Goal: Task Accomplishment & Management: Manage account settings

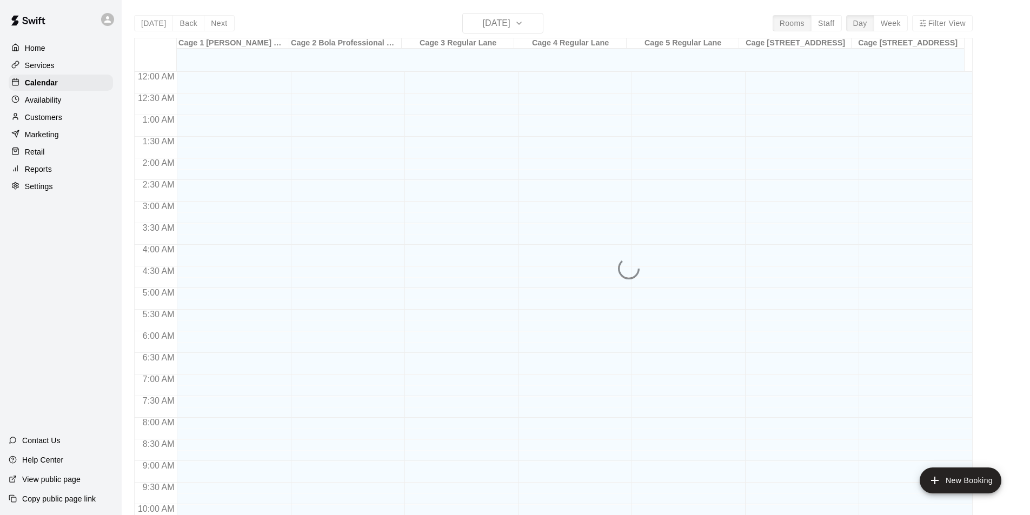
scroll to position [550, 0]
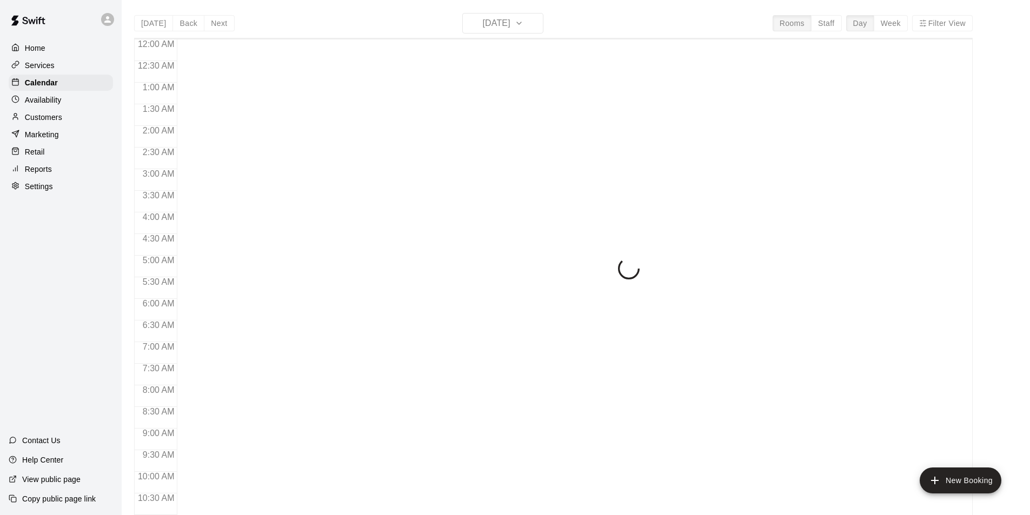
scroll to position [550, 0]
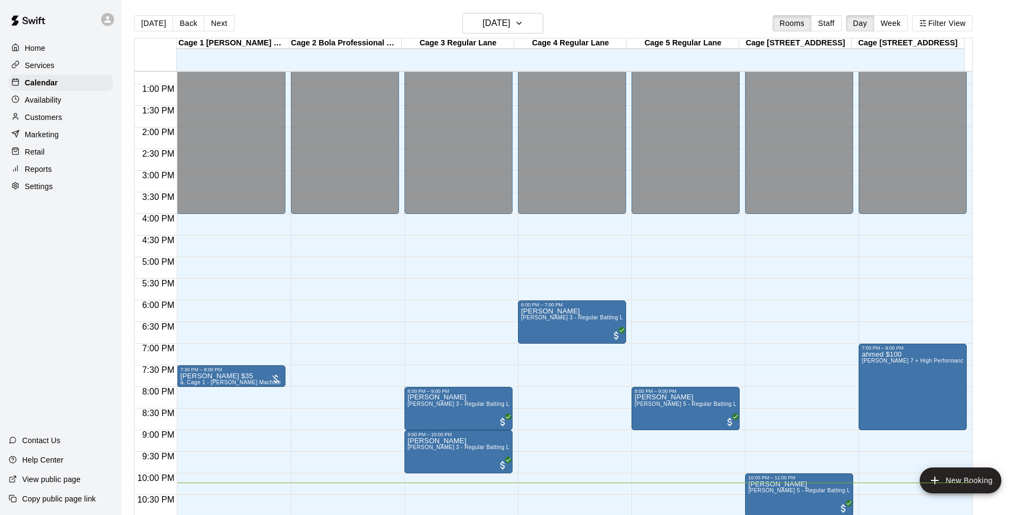
click at [1016, 60] on main "Today Back Next Tuesday Aug 19 Rooms Staff Day Week Filter View Cage 1 TrueMan …" at bounding box center [575, 270] width 899 height 515
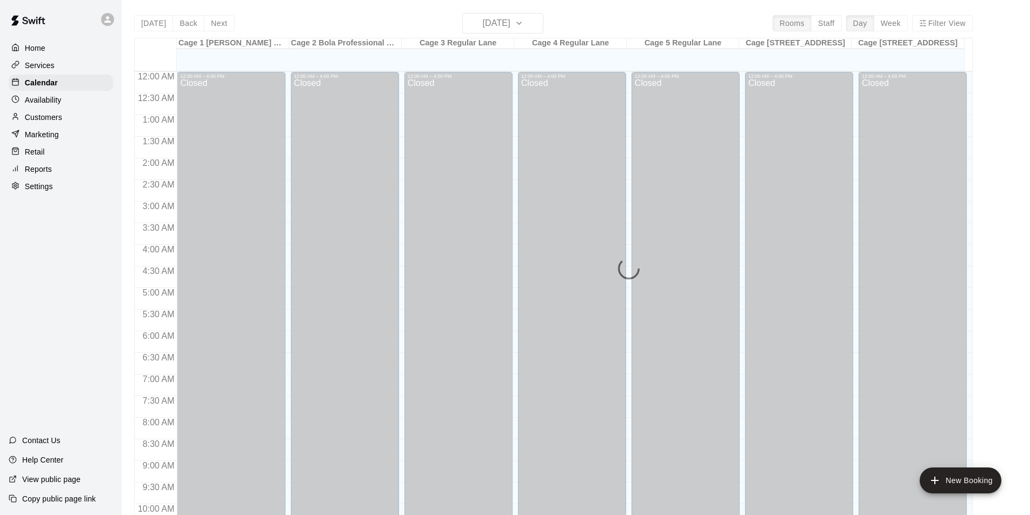
scroll to position [550, 0]
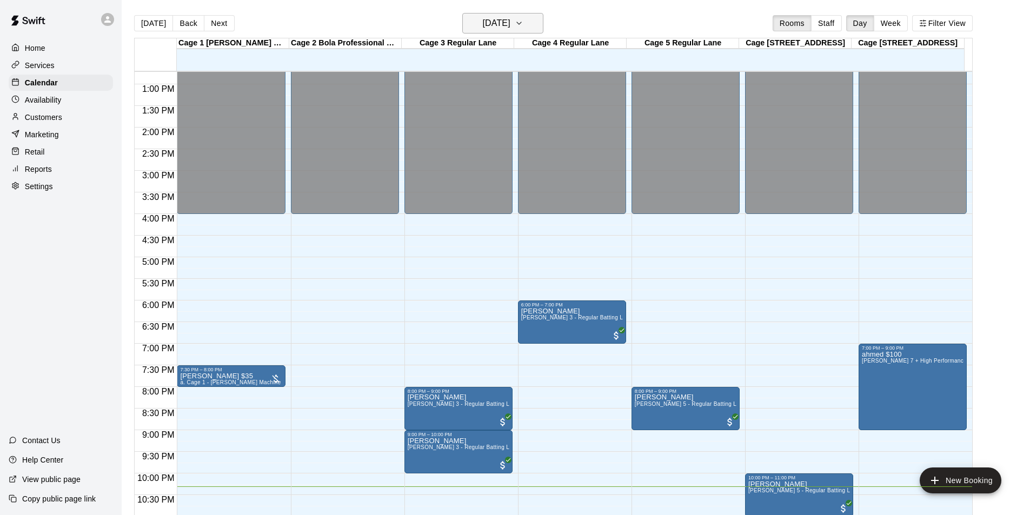
click at [532, 28] on button "[DATE]" at bounding box center [502, 23] width 81 height 21
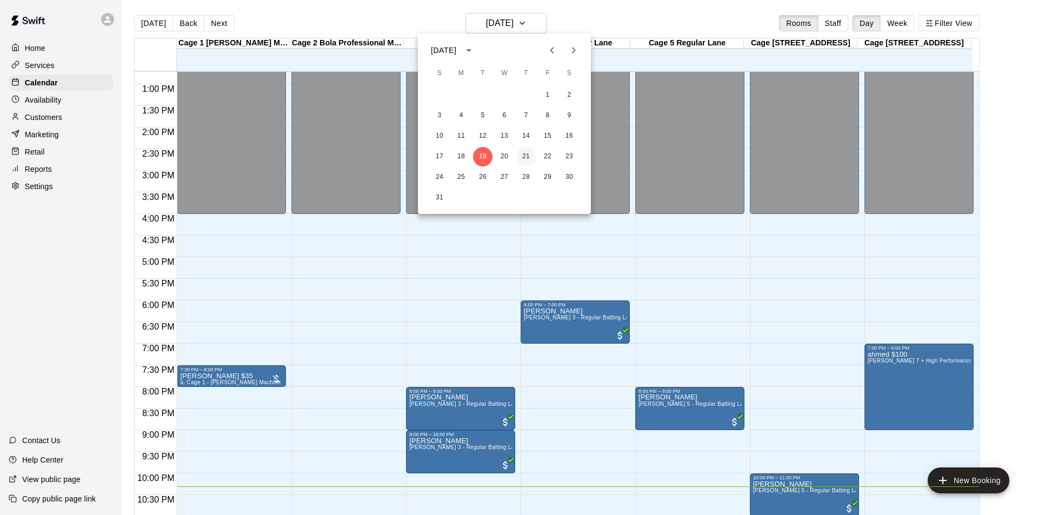
click at [525, 160] on button "21" at bounding box center [525, 156] width 19 height 19
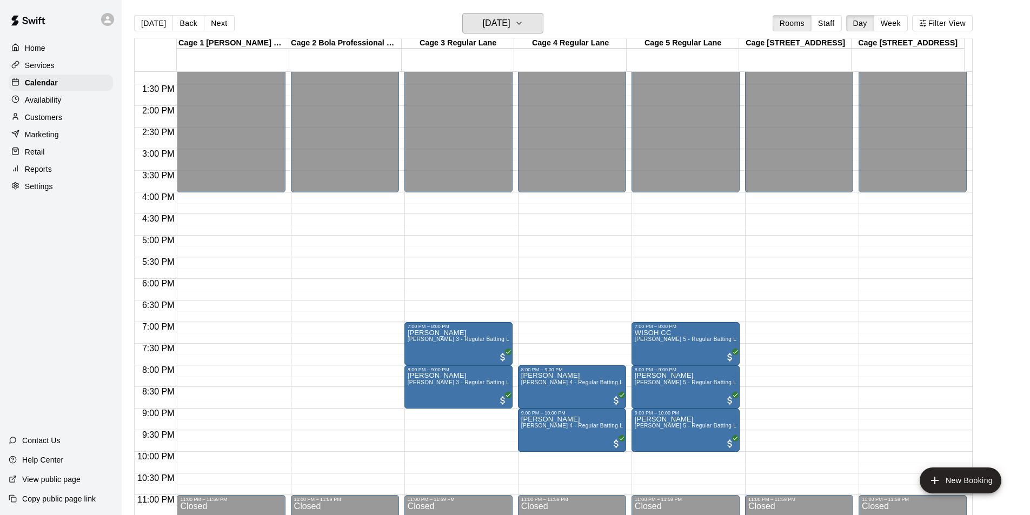
scroll to position [583, 0]
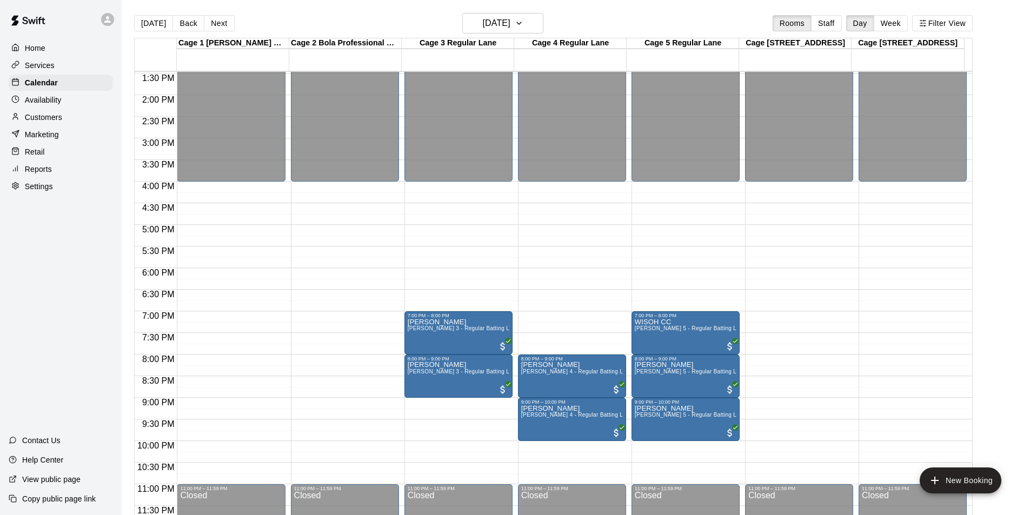
click at [783, 318] on div "12:00 AM – 4:00 PM Closed 11:00 PM – 11:59 PM Closed" at bounding box center [799, 9] width 108 height 1038
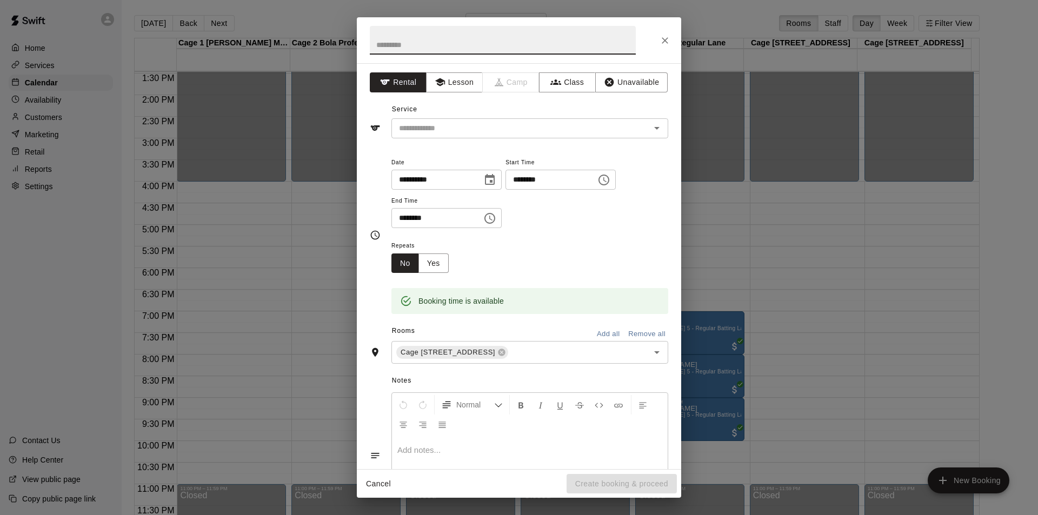
click at [405, 216] on input "********" at bounding box center [432, 218] width 83 height 20
type input "********"
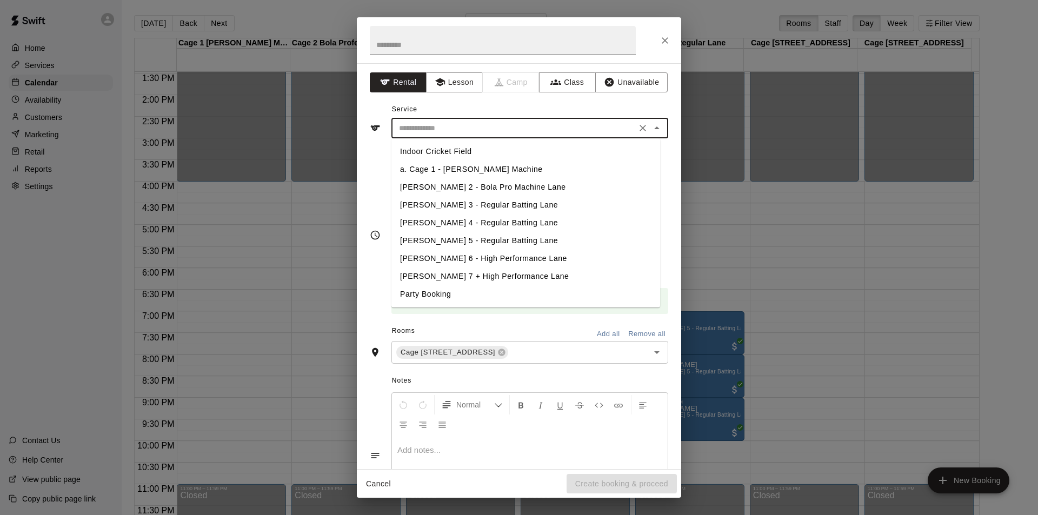
click at [483, 124] on input "text" at bounding box center [514, 129] width 238 height 14
click at [454, 260] on li "[PERSON_NAME] 6 - High Performance Lane" at bounding box center [525, 259] width 269 height 18
type input "**********"
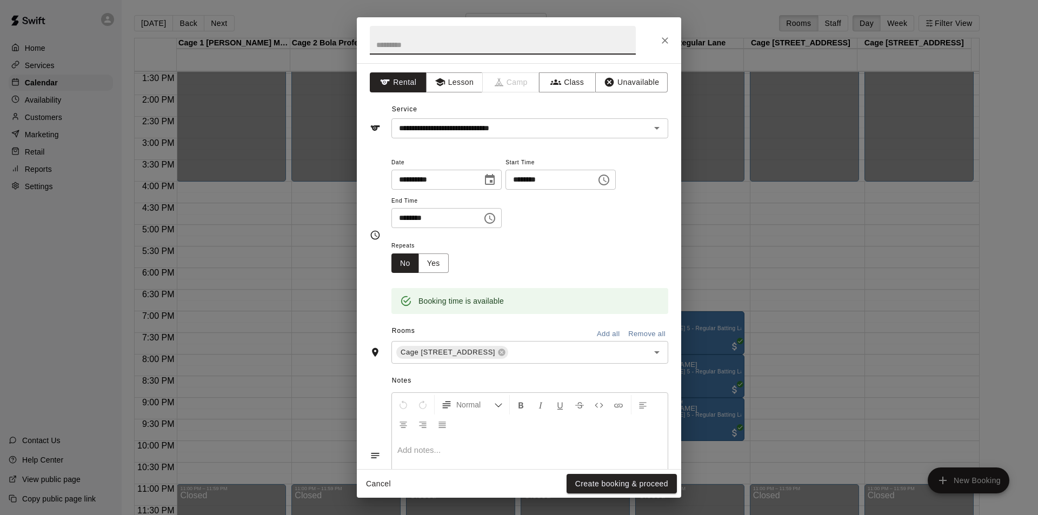
click at [488, 44] on input "text" at bounding box center [503, 40] width 266 height 29
type input "******"
click at [996, 74] on div "**********" at bounding box center [519, 257] width 1038 height 515
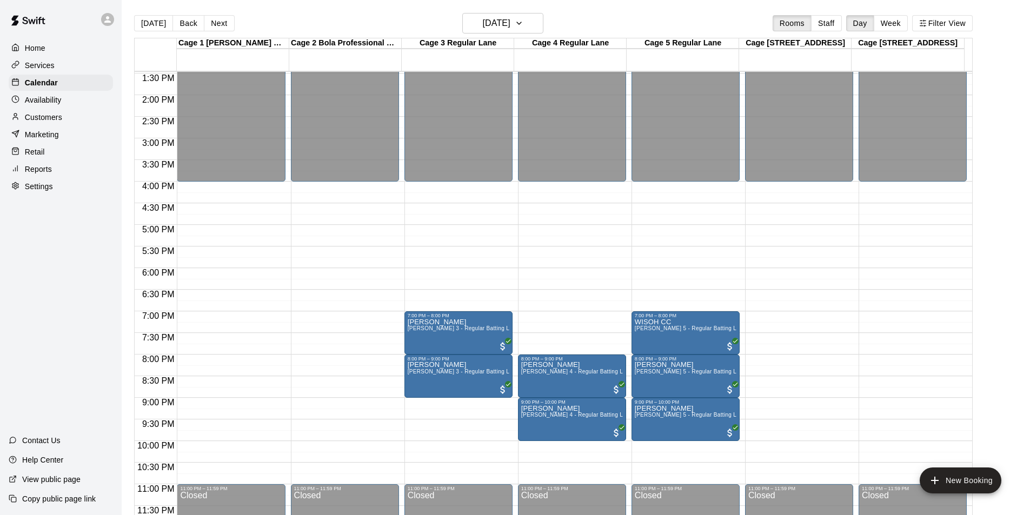
click at [791, 321] on div "12:00 AM – 4:00 PM Closed 11:00 PM – 11:59 PM Closed" at bounding box center [799, 9] width 108 height 1038
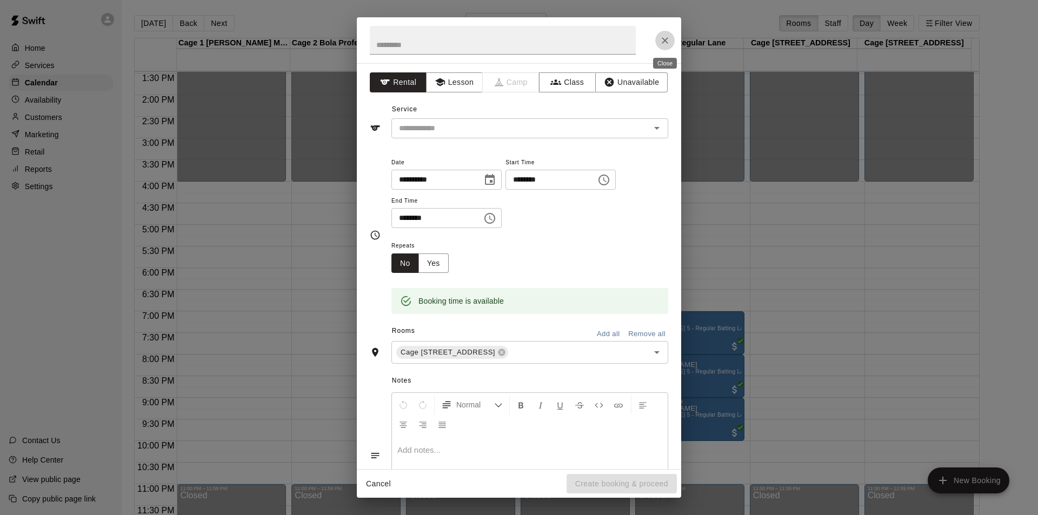
drag, startPoint x: 672, startPoint y: 42, endPoint x: 665, endPoint y: 42, distance: 7.0
click at [669, 42] on button "Close" at bounding box center [664, 40] width 19 height 19
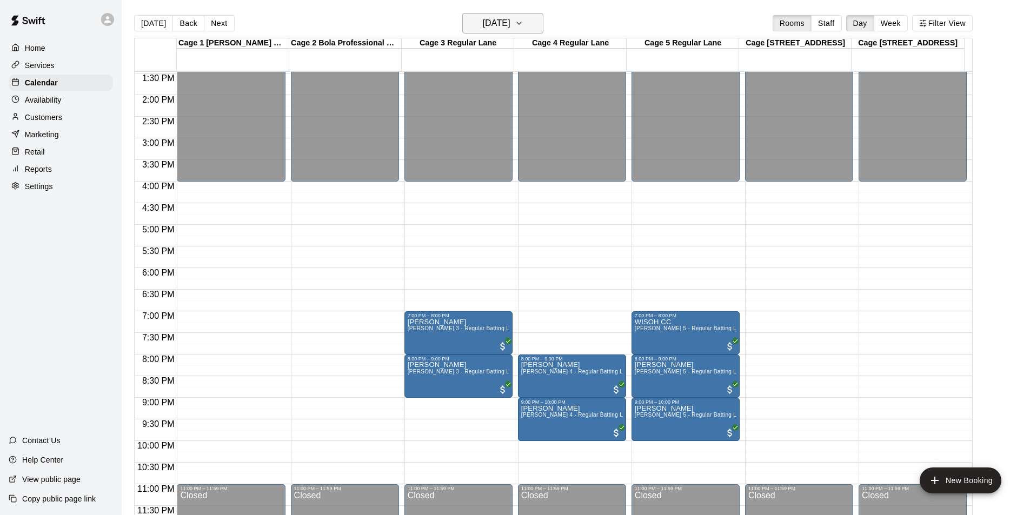
click at [523, 29] on icon "button" at bounding box center [519, 23] width 9 height 13
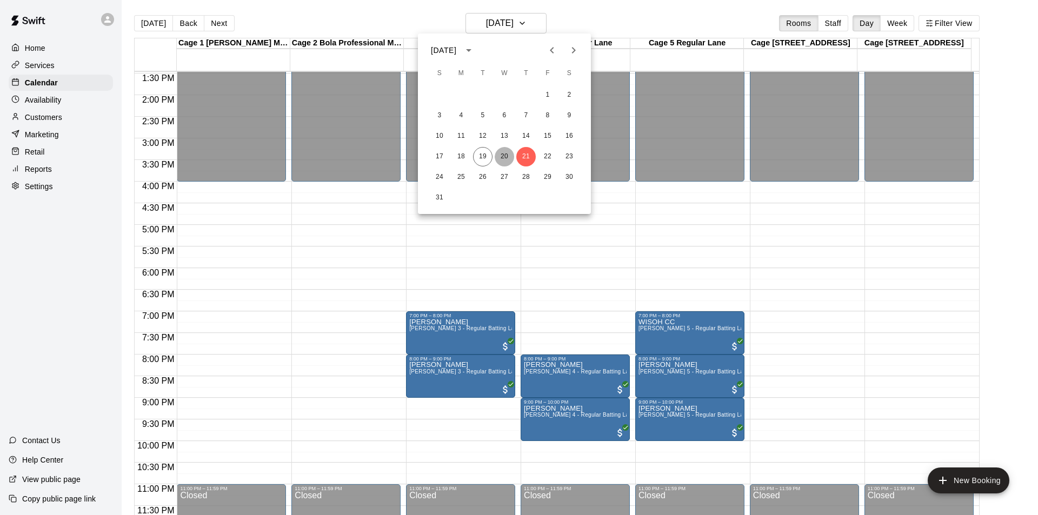
click at [511, 155] on button "20" at bounding box center [504, 156] width 19 height 19
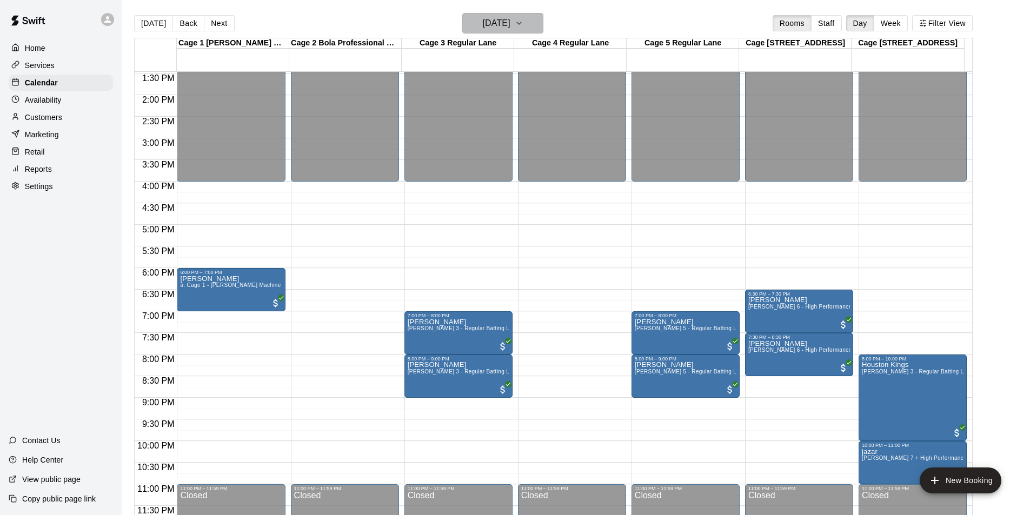
click at [510, 19] on h6 "[DATE]" at bounding box center [497, 23] width 28 height 15
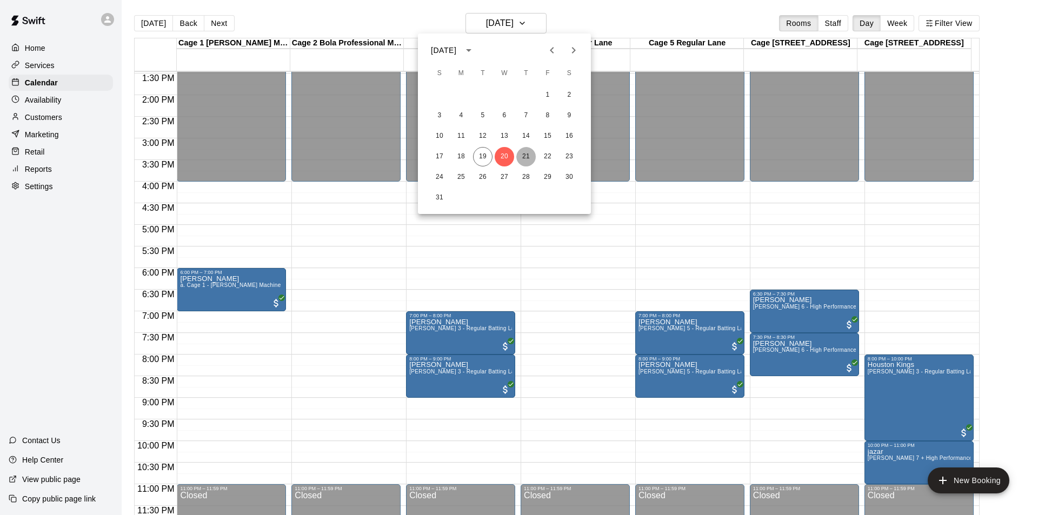
click at [529, 152] on button "21" at bounding box center [525, 156] width 19 height 19
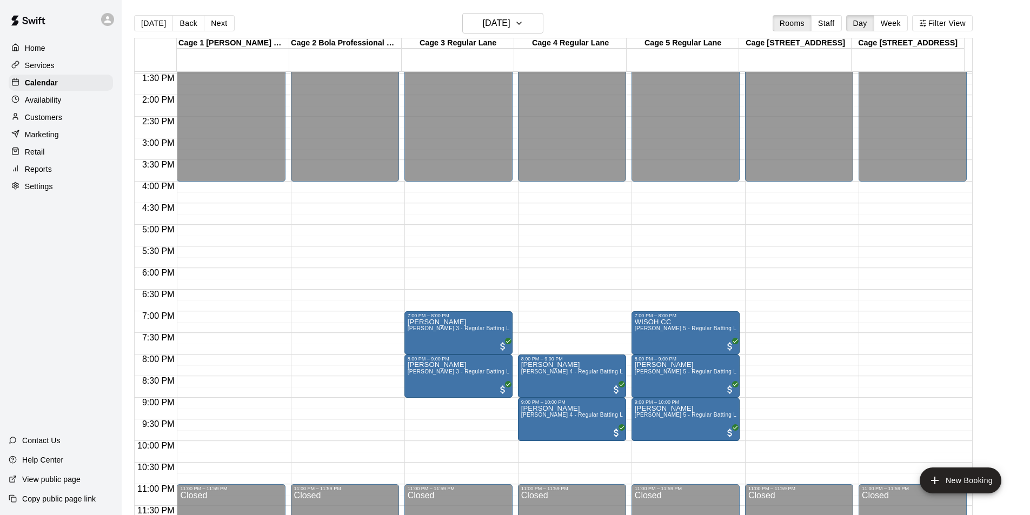
click at [775, 322] on div "12:00 AM – 4:00 PM Closed 11:00 PM – 11:59 PM Closed" at bounding box center [799, 9] width 108 height 1038
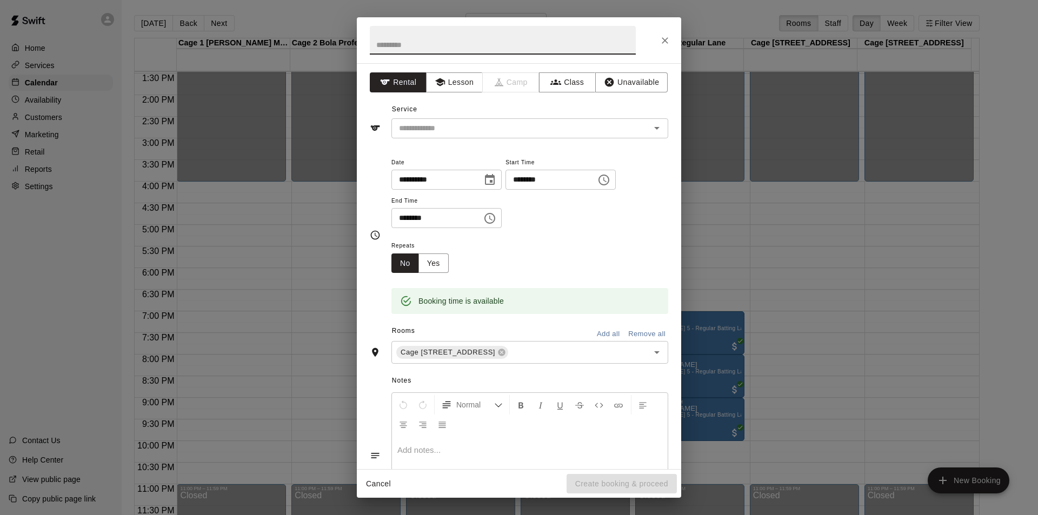
click at [399, 217] on input "********" at bounding box center [432, 218] width 83 height 20
type input "********"
drag, startPoint x: 537, startPoint y: 127, endPoint x: 532, endPoint y: 136, distance: 9.9
click at [536, 129] on input "text" at bounding box center [514, 129] width 238 height 14
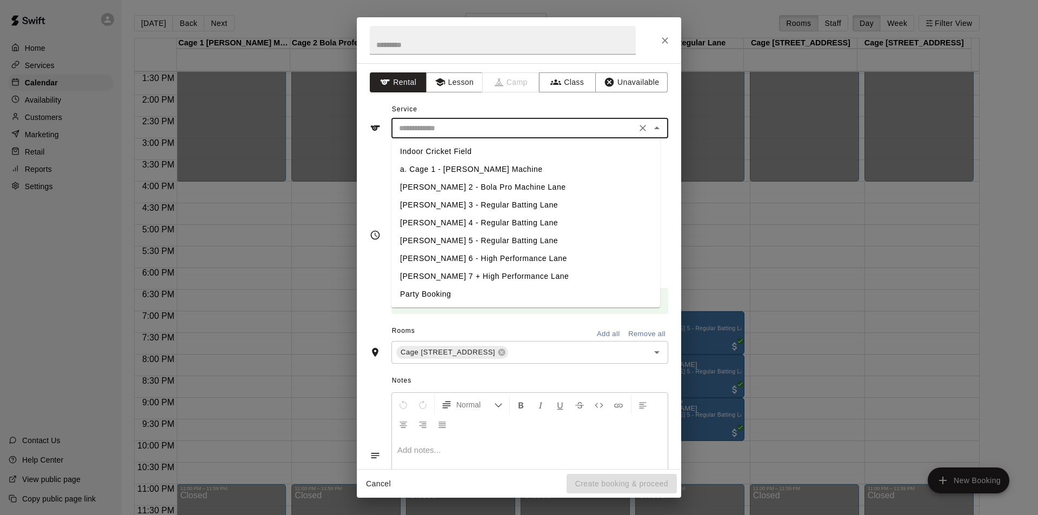
drag, startPoint x: 446, startPoint y: 255, endPoint x: 466, endPoint y: 124, distance: 132.3
click at [446, 251] on li "[PERSON_NAME] 6 - High Performance Lane" at bounding box center [525, 259] width 269 height 18
type input "**********"
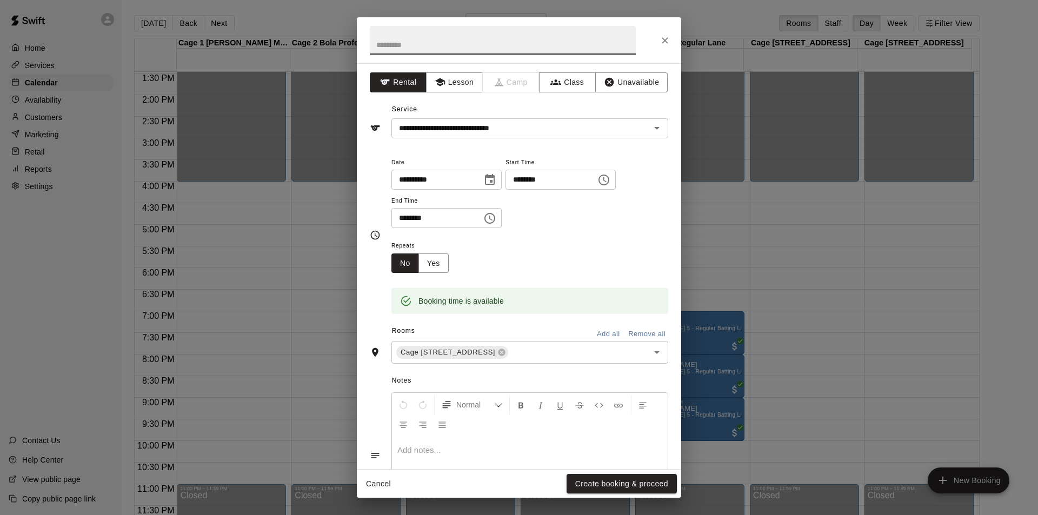
click at [481, 36] on input "text" at bounding box center [503, 40] width 266 height 29
paste input "**********"
type input "**********"
click at [637, 479] on button "Create booking & proceed" at bounding box center [621, 484] width 110 height 20
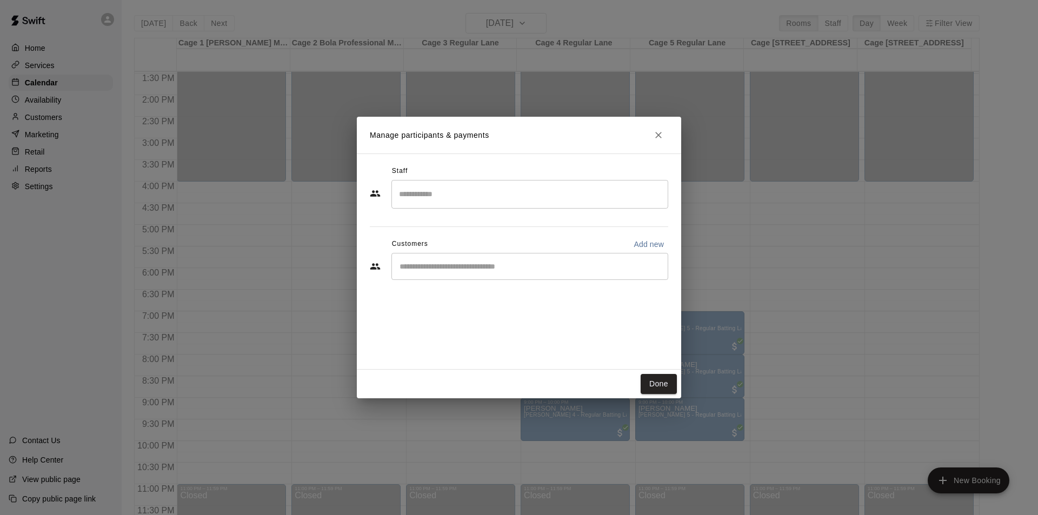
click at [547, 255] on div "​" at bounding box center [529, 266] width 277 height 27
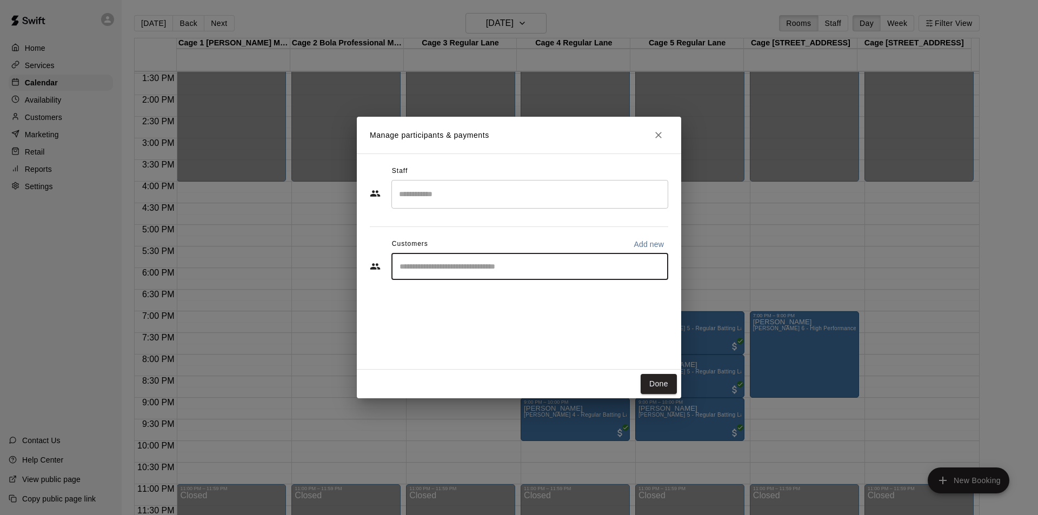
click at [547, 261] on div "​" at bounding box center [529, 266] width 277 height 27
paste input "**********"
type input "**********"
click at [456, 295] on p "[PERSON_NAME]" at bounding box center [455, 291] width 66 height 11
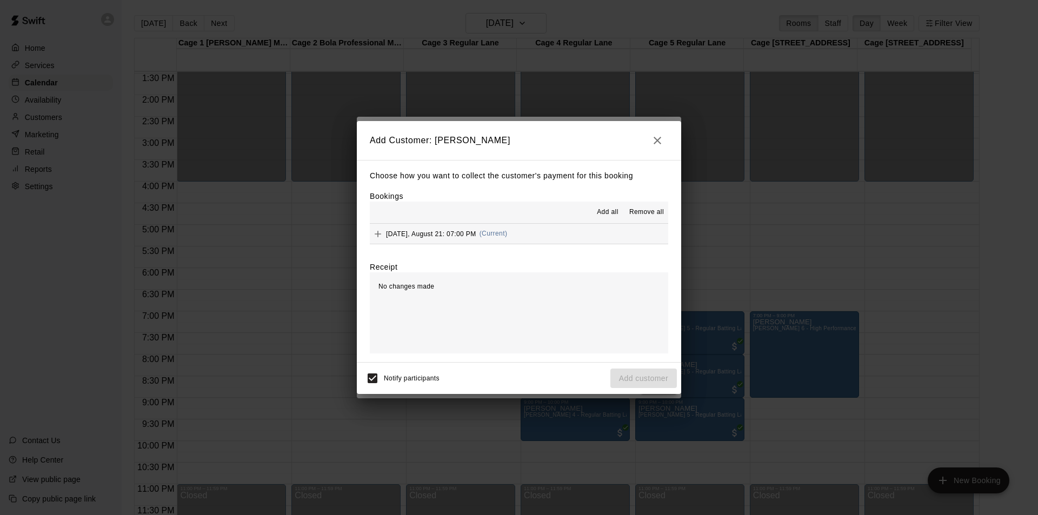
click at [608, 213] on span "Add all" at bounding box center [608, 212] width 22 height 11
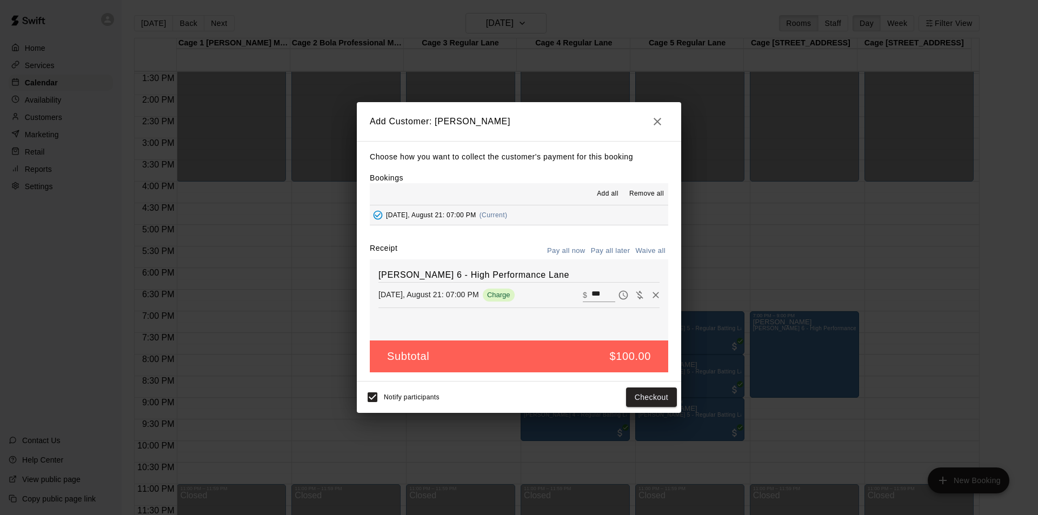
click at [653, 247] on button "Waive all" at bounding box center [650, 251] width 36 height 17
type input "*"
click at [646, 402] on button "Add customer" at bounding box center [643, 398] width 66 height 20
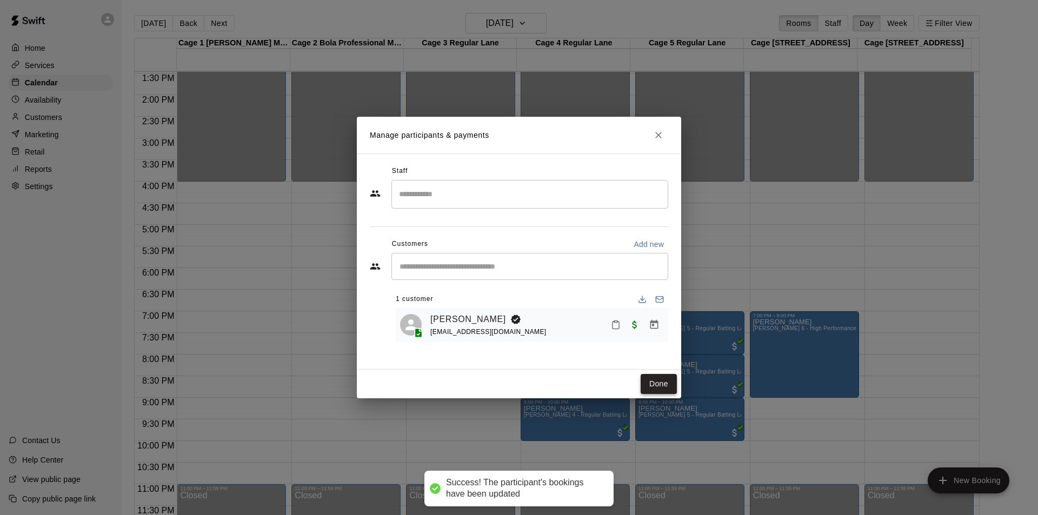
click at [654, 390] on button "Done" at bounding box center [658, 384] width 36 height 20
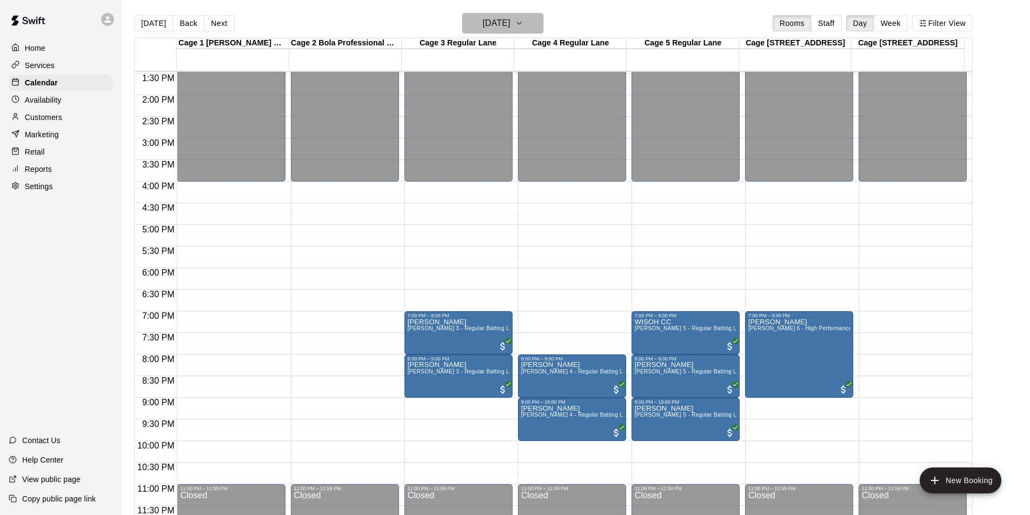
click at [510, 18] on h6 "[DATE]" at bounding box center [497, 23] width 28 height 15
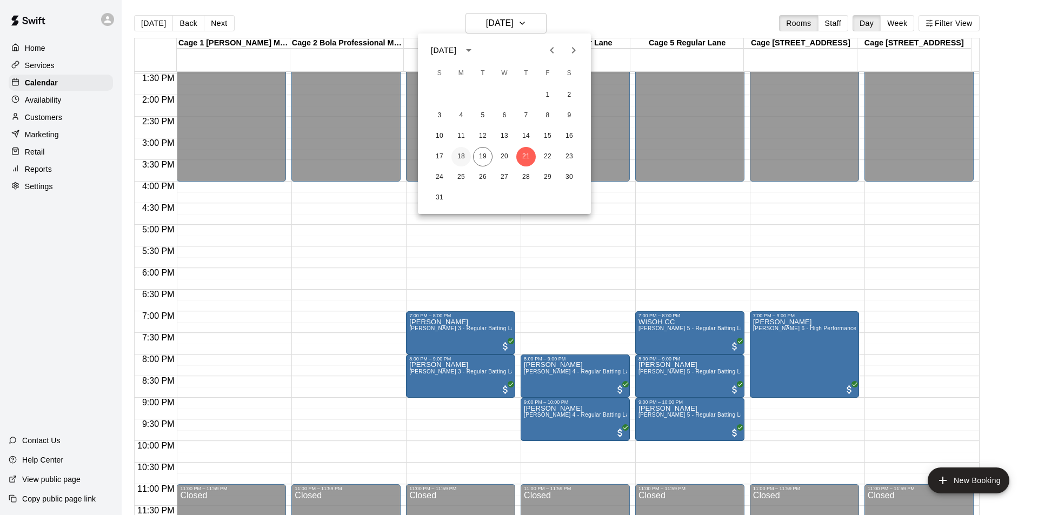
click at [463, 157] on button "18" at bounding box center [460, 156] width 19 height 19
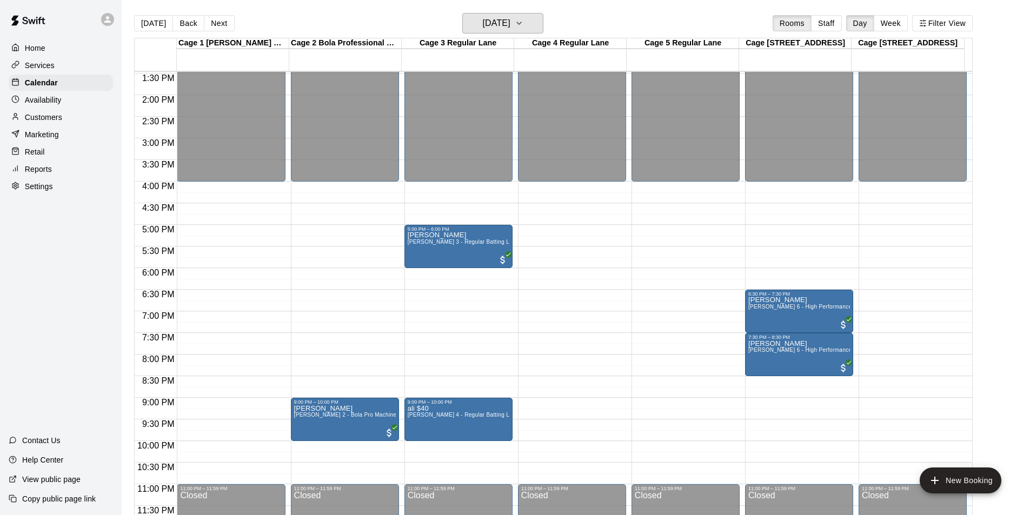
click at [510, 24] on h6 "[DATE]" at bounding box center [497, 23] width 28 height 15
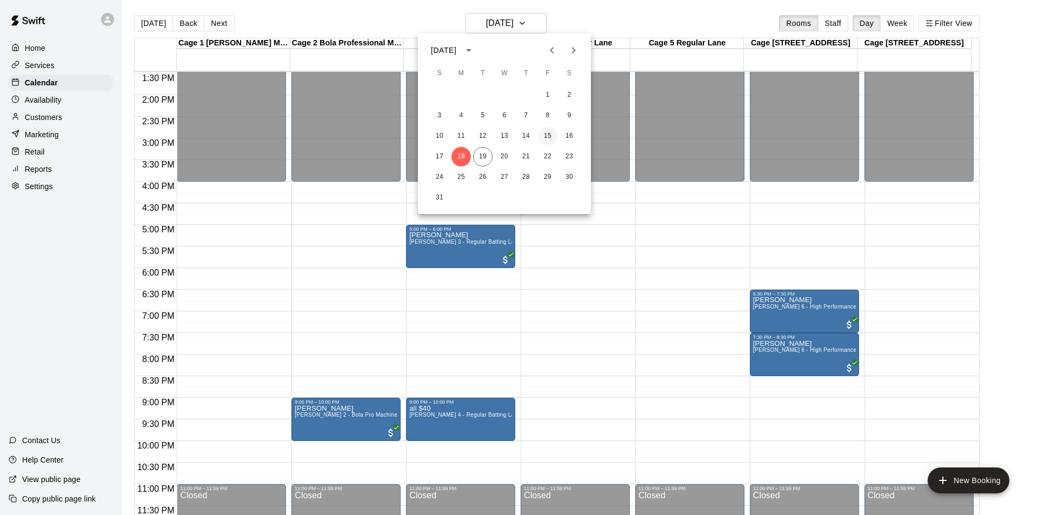
click at [550, 138] on button "15" at bounding box center [547, 135] width 19 height 19
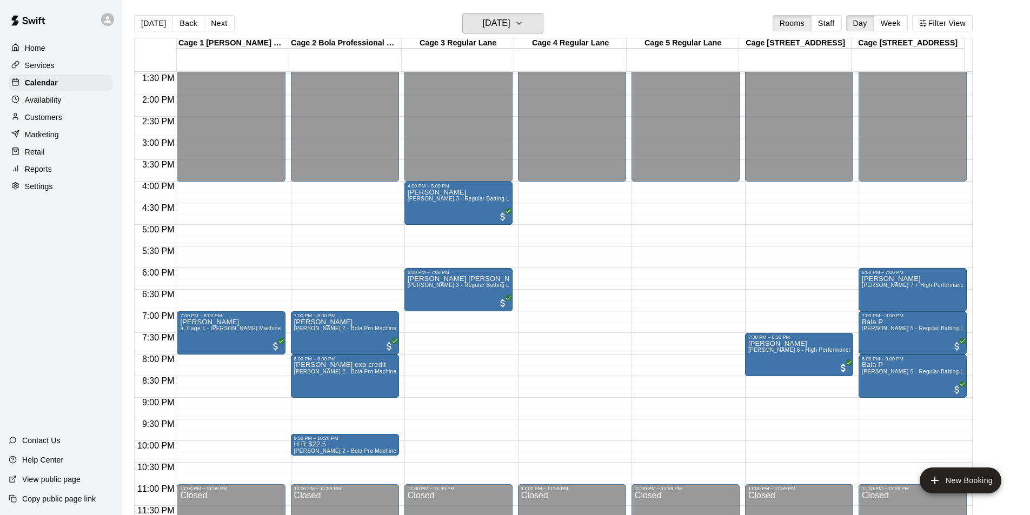
click at [523, 25] on icon "button" at bounding box center [519, 23] width 9 height 13
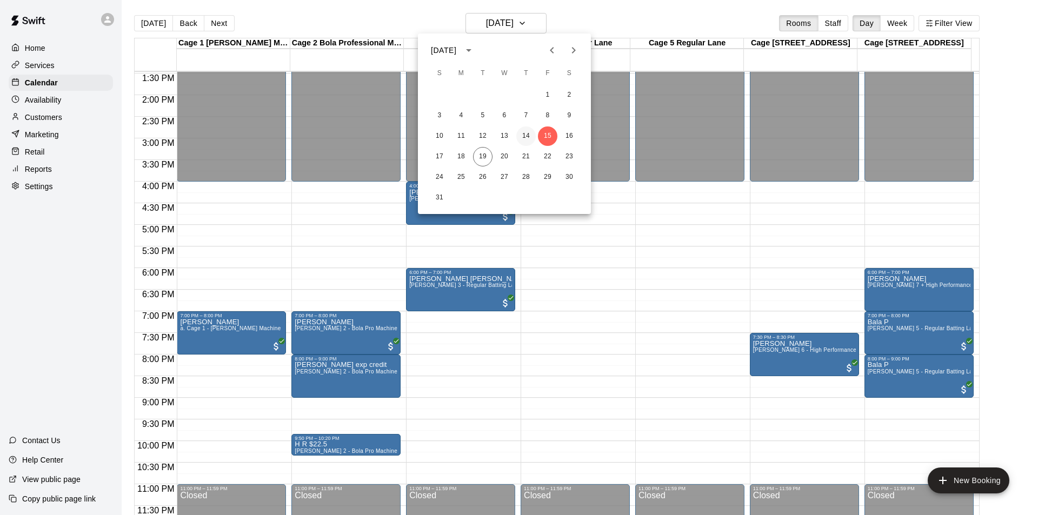
click at [526, 139] on button "14" at bounding box center [525, 135] width 19 height 19
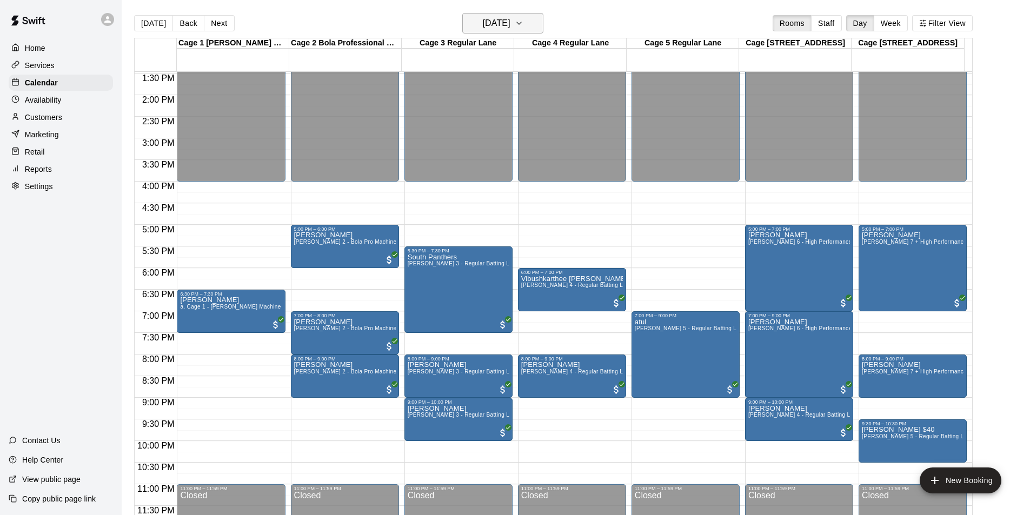
click at [508, 24] on h6 "[DATE]" at bounding box center [497, 23] width 28 height 15
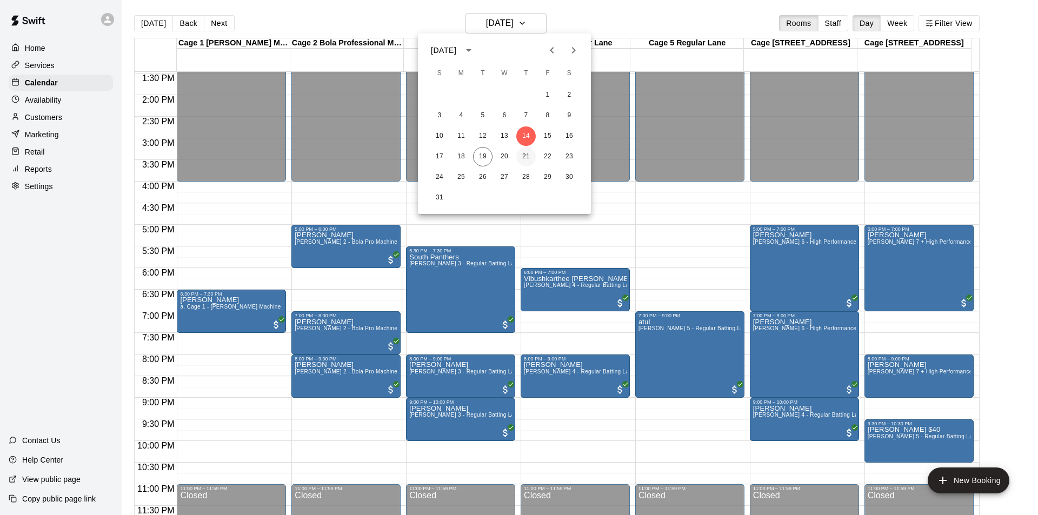
click at [524, 156] on button "21" at bounding box center [525, 156] width 19 height 19
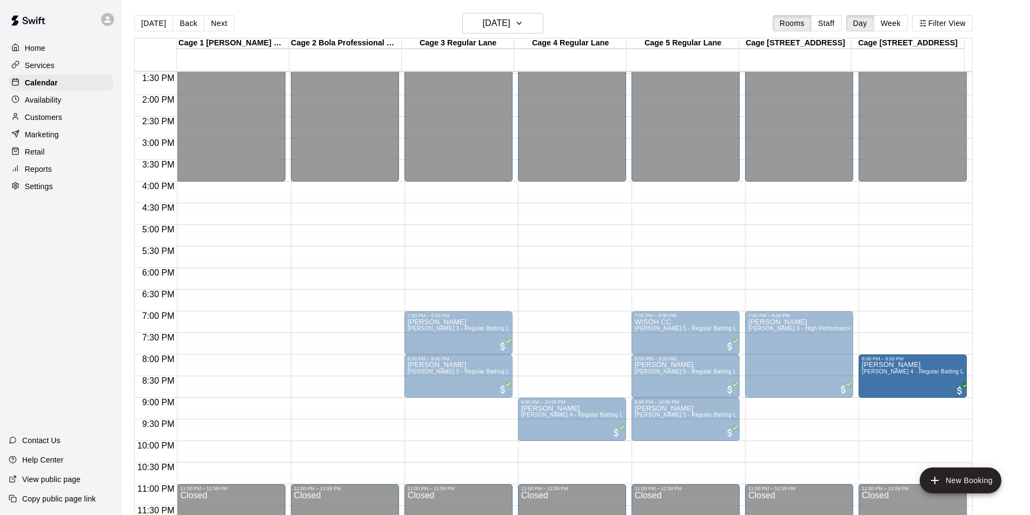
drag, startPoint x: 563, startPoint y: 375, endPoint x: 858, endPoint y: 382, distance: 295.8
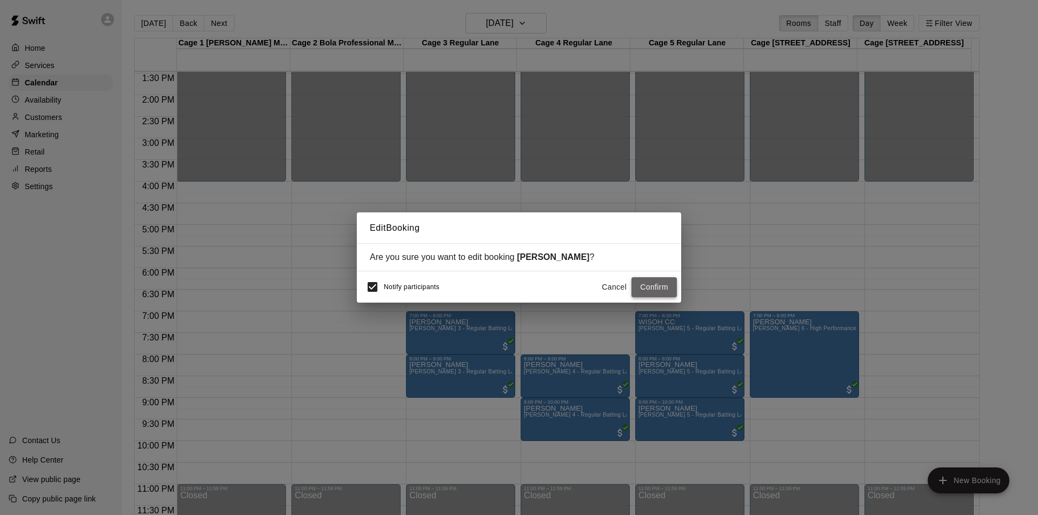
click at [655, 283] on button "Confirm" at bounding box center [653, 287] width 45 height 20
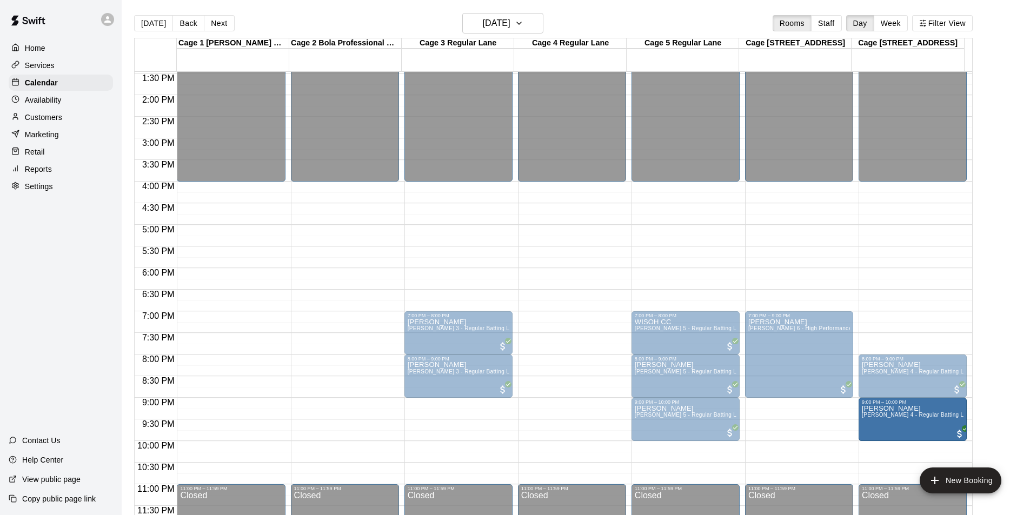
drag, startPoint x: 653, startPoint y: 425, endPoint x: 904, endPoint y: 428, distance: 251.3
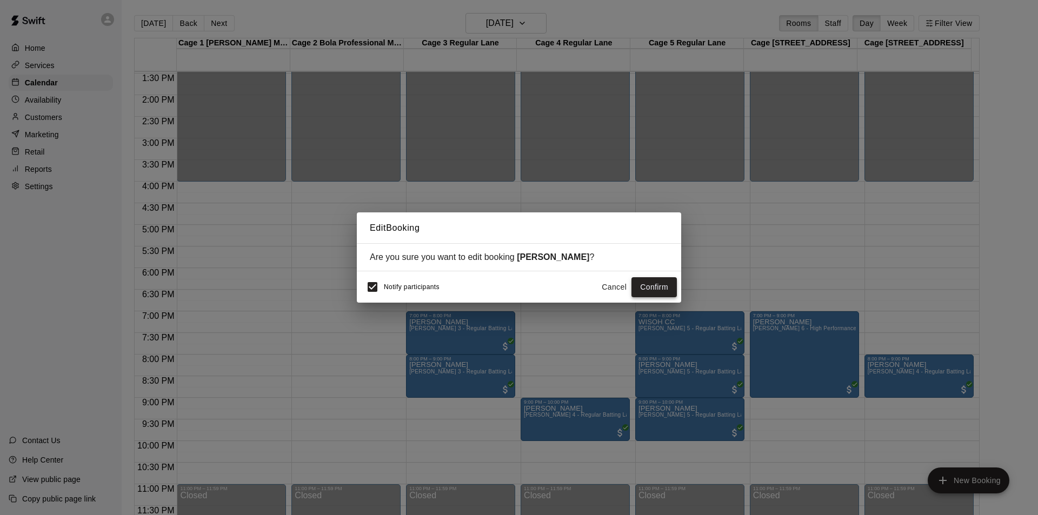
click at [635, 284] on button "Confirm" at bounding box center [653, 287] width 45 height 20
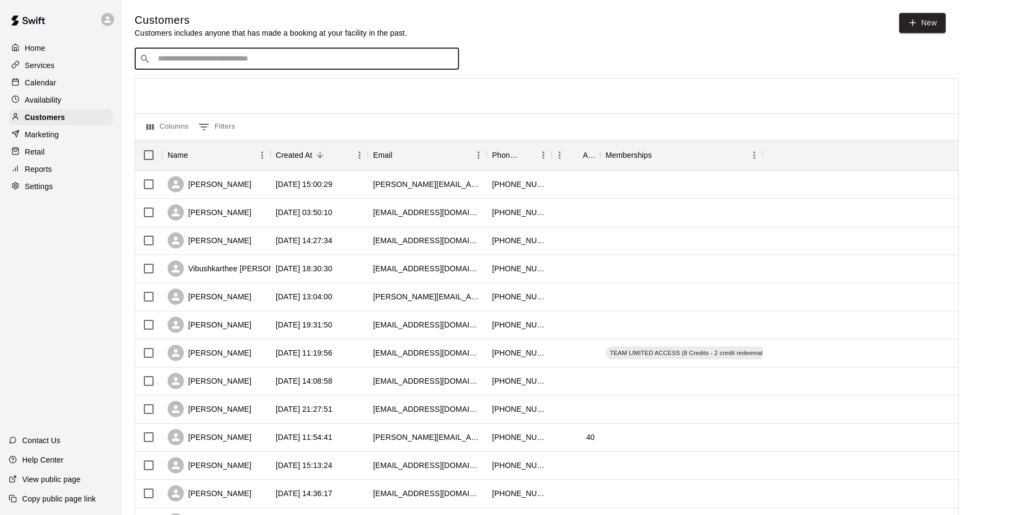
click at [199, 61] on input "Search customers by name or email" at bounding box center [304, 59] width 299 height 11
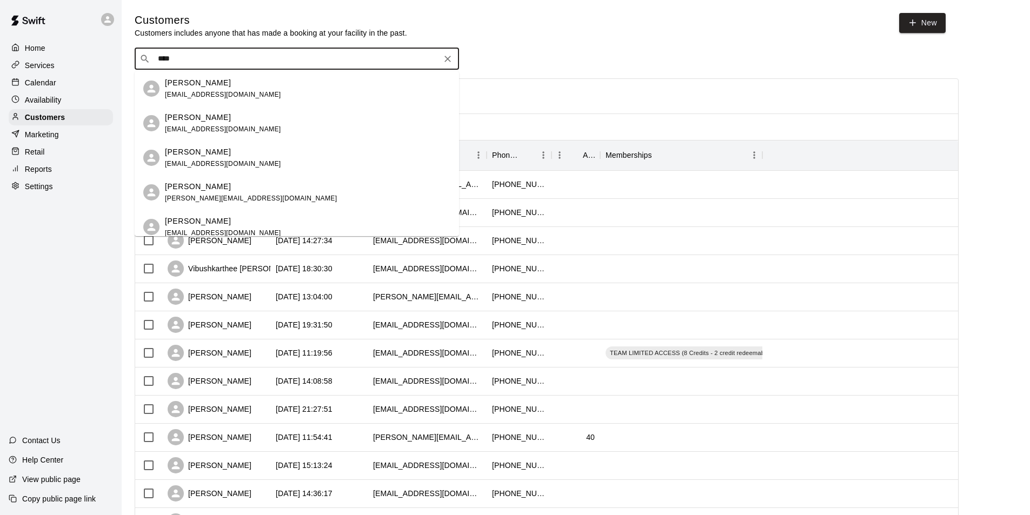
click at [230, 63] on input "****" at bounding box center [296, 59] width 283 height 11
type input "*****"
click at [228, 91] on span "[EMAIL_ADDRESS][DOMAIN_NAME]" at bounding box center [223, 95] width 116 height 8
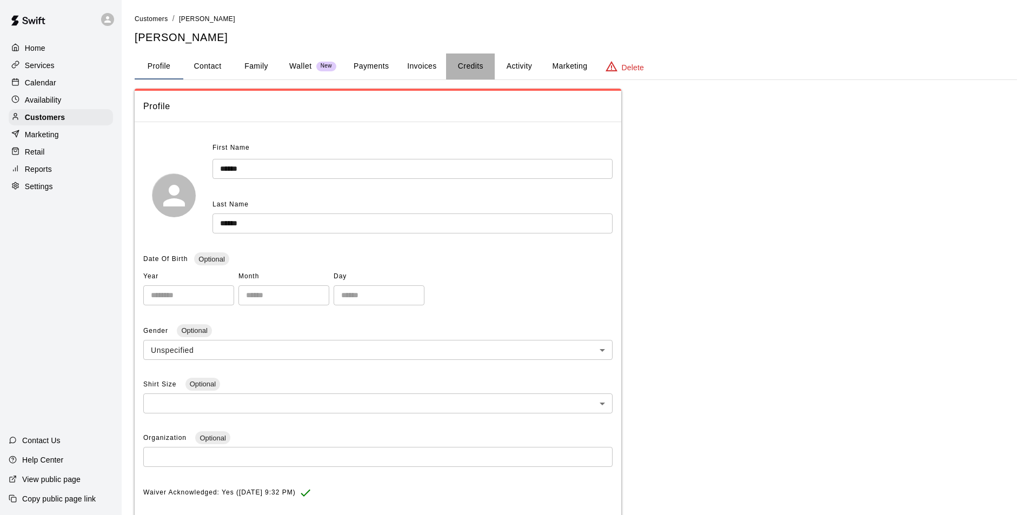
click at [480, 72] on button "Credits" at bounding box center [470, 67] width 49 height 26
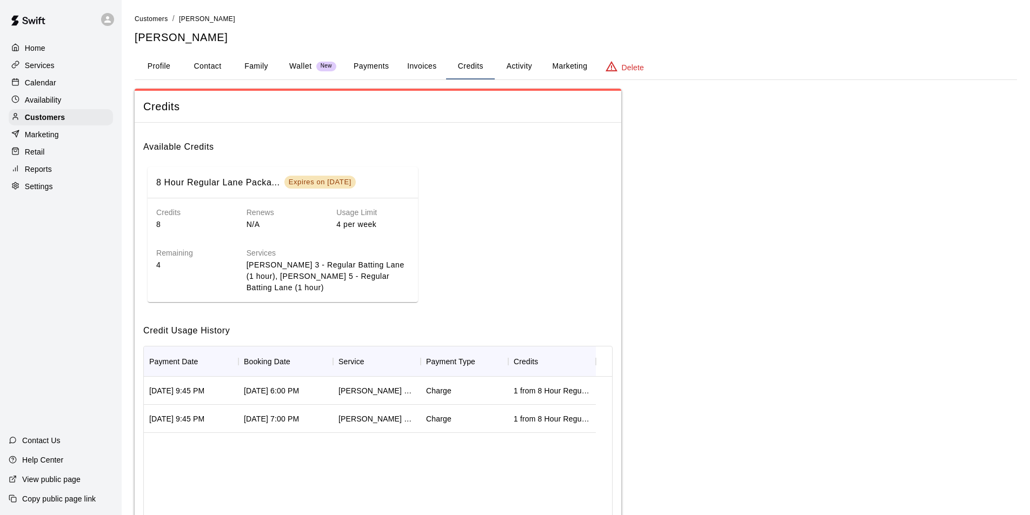
click at [195, 33] on h5 "[PERSON_NAME]" at bounding box center [576, 37] width 882 height 15
click at [195, 34] on h5 "[PERSON_NAME]" at bounding box center [576, 37] width 882 height 15
copy h5 "[PERSON_NAME]"
click at [520, 64] on button "Activity" at bounding box center [519, 67] width 49 height 26
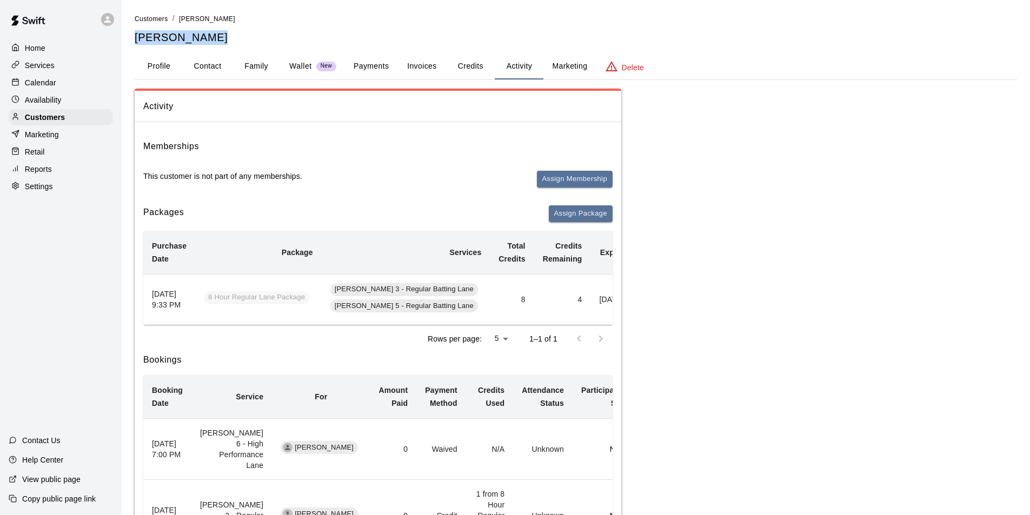
scroll to position [0, 71]
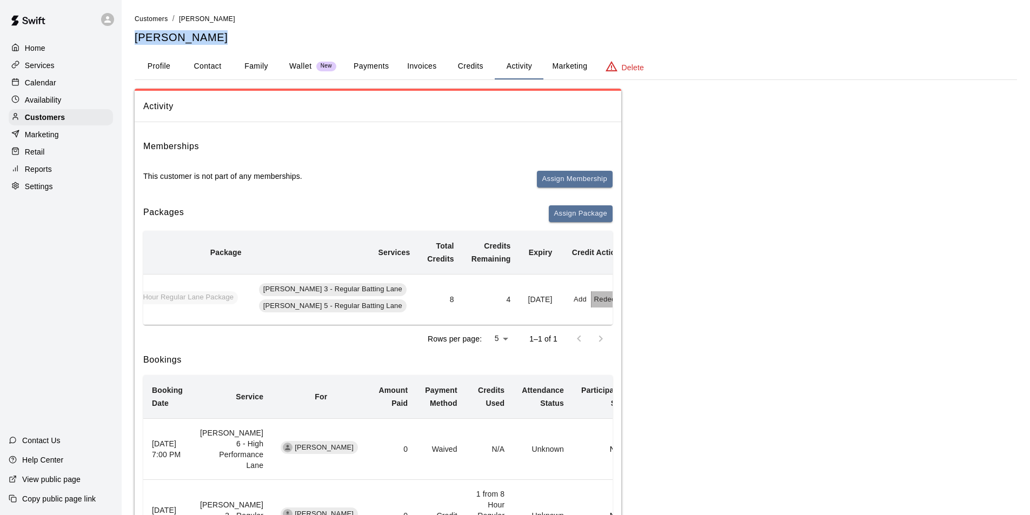
click at [591, 296] on button "Redeem" at bounding box center [607, 299] width 33 height 17
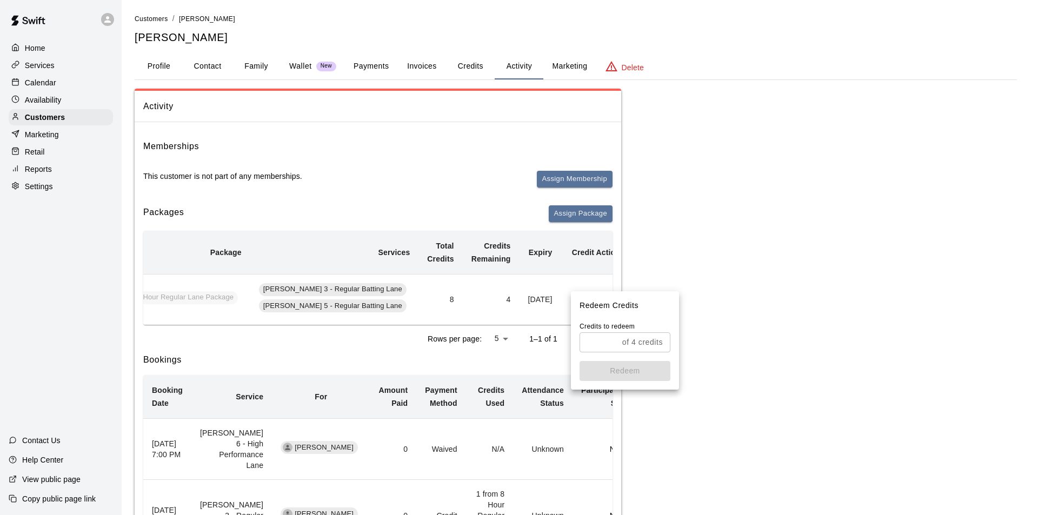
click at [597, 337] on input "text" at bounding box center [598, 342] width 38 height 20
type input "*"
click at [650, 374] on button "Redeem" at bounding box center [624, 371] width 91 height 20
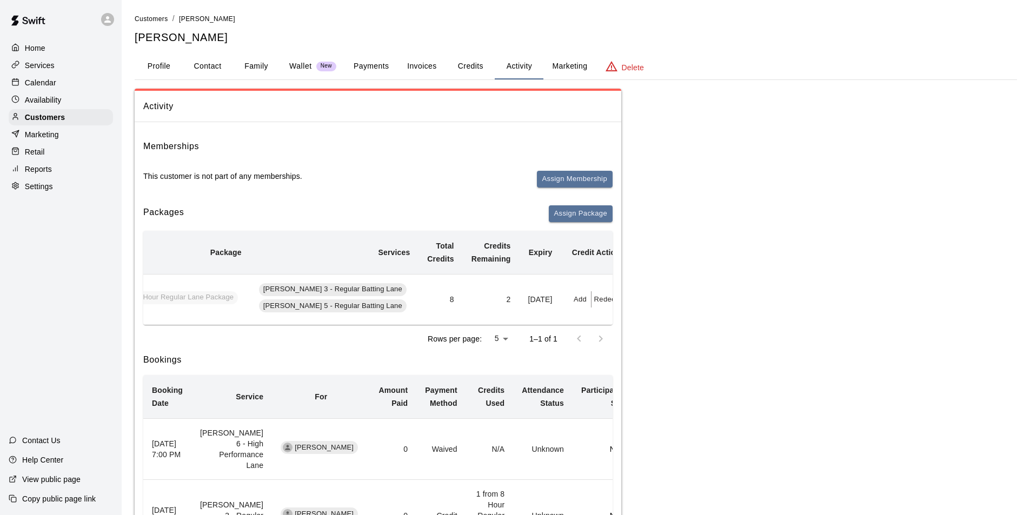
click at [197, 41] on h5 "[PERSON_NAME]" at bounding box center [576, 37] width 882 height 15
click at [197, 39] on h5 "[PERSON_NAME]" at bounding box center [576, 37] width 882 height 15
click at [201, 41] on h5 "[PERSON_NAME]" at bounding box center [576, 37] width 882 height 15
click at [200, 38] on h5 "[PERSON_NAME]" at bounding box center [576, 37] width 882 height 15
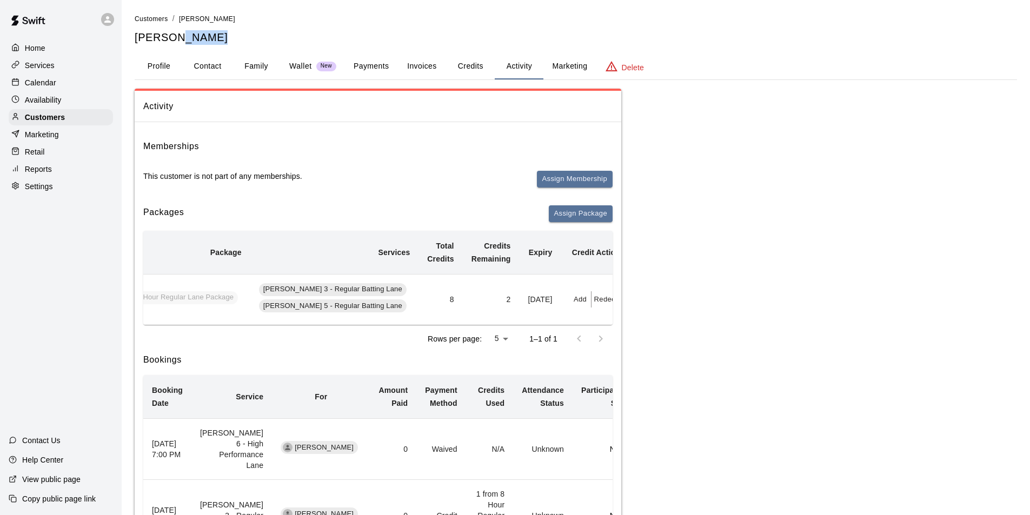
click at [200, 38] on h5 "[PERSON_NAME]" at bounding box center [576, 37] width 882 height 15
copy h5 "[PERSON_NAME]"
click at [61, 120] on p "Customers" at bounding box center [45, 117] width 40 height 11
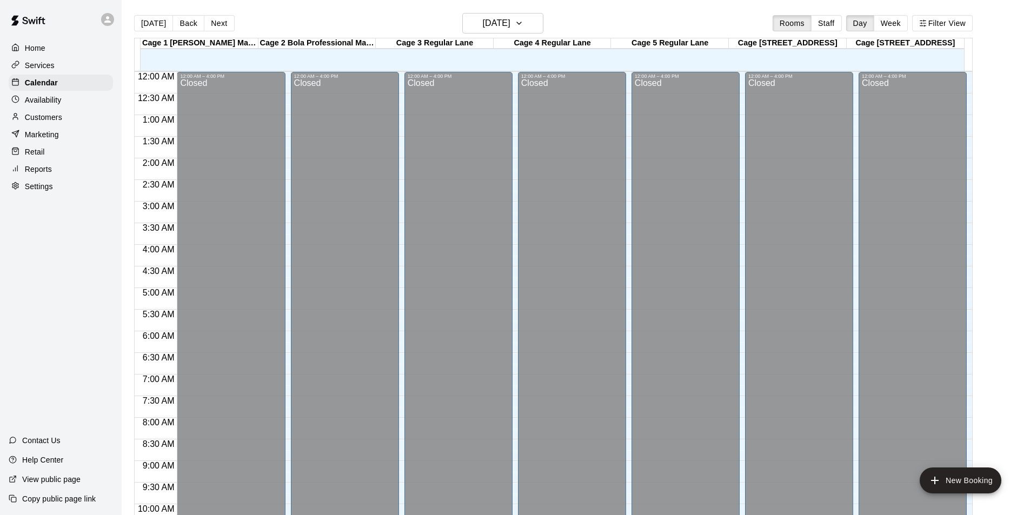
scroll to position [550, 0]
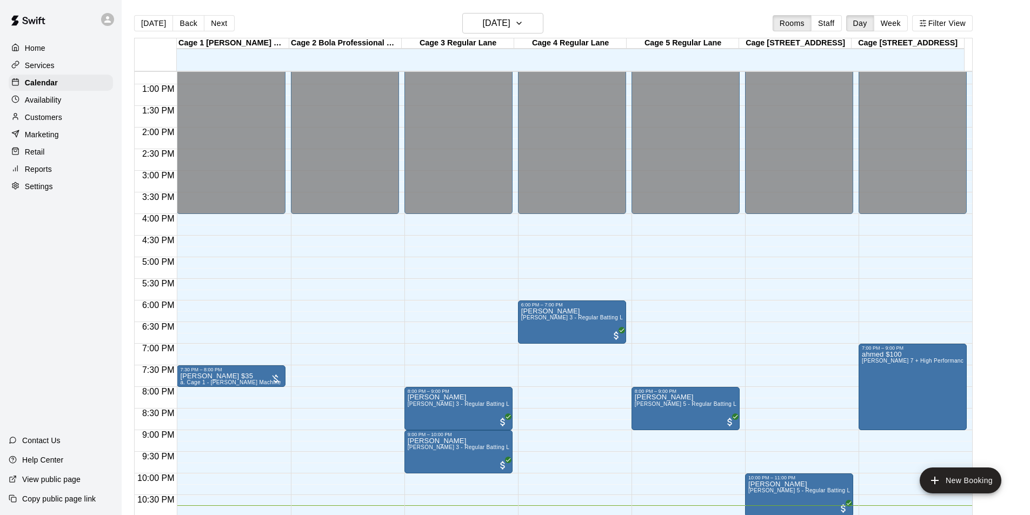
scroll to position [17, 0]
